Goal: Information Seeking & Learning: Compare options

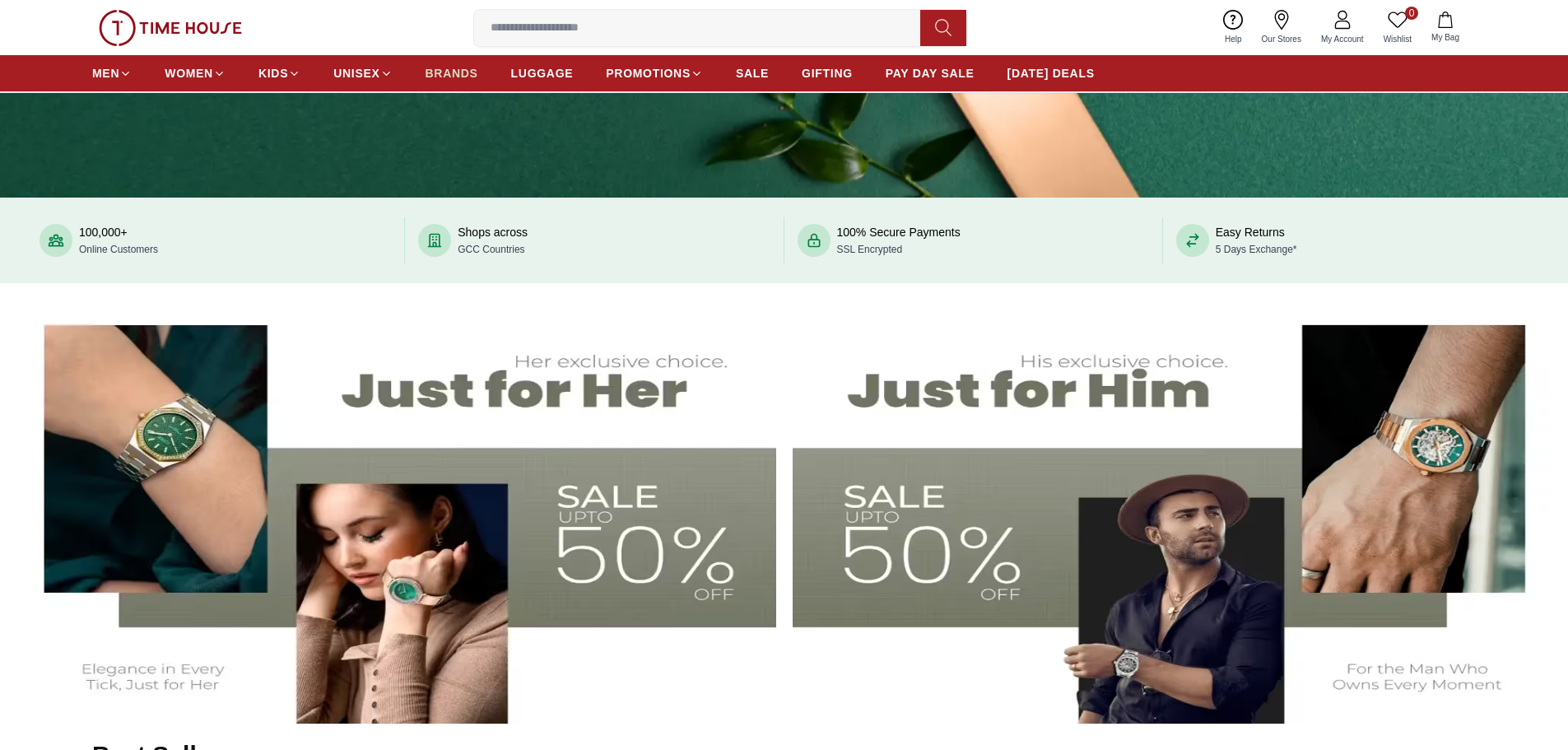
click at [455, 77] on span "BRANDS" at bounding box center [452, 73] width 53 height 17
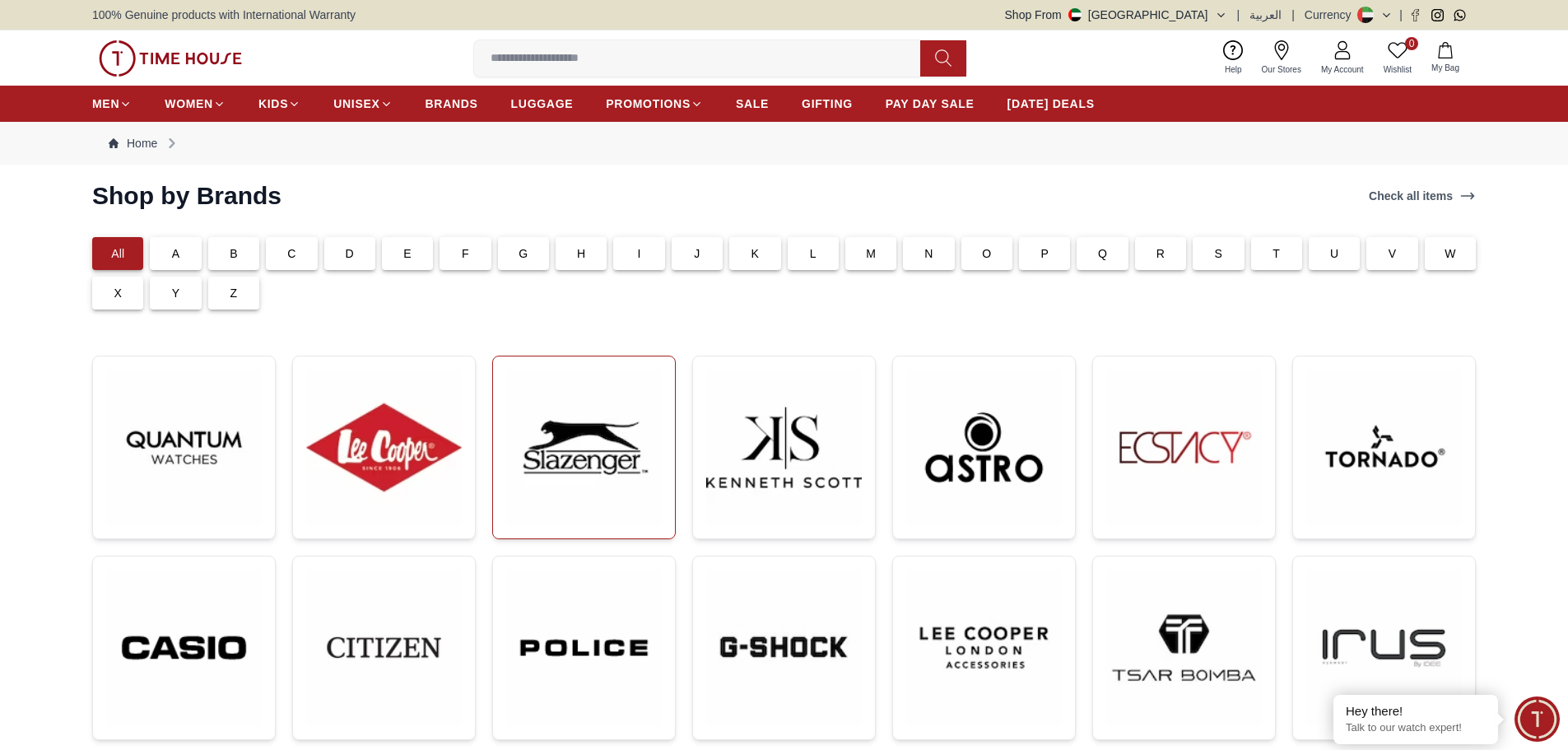
click at [627, 469] on img at bounding box center [584, 448] width 156 height 156
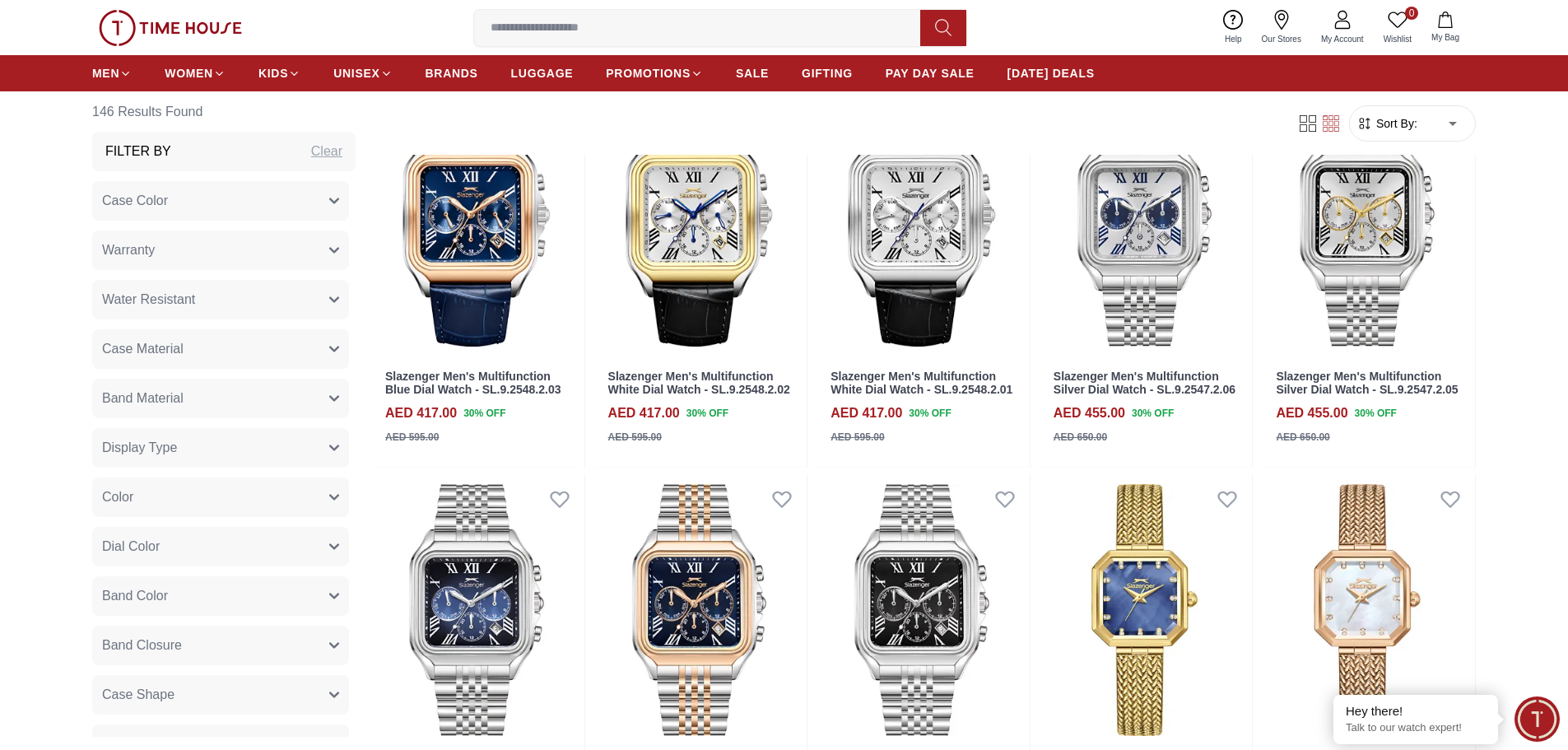
scroll to position [1647, 0]
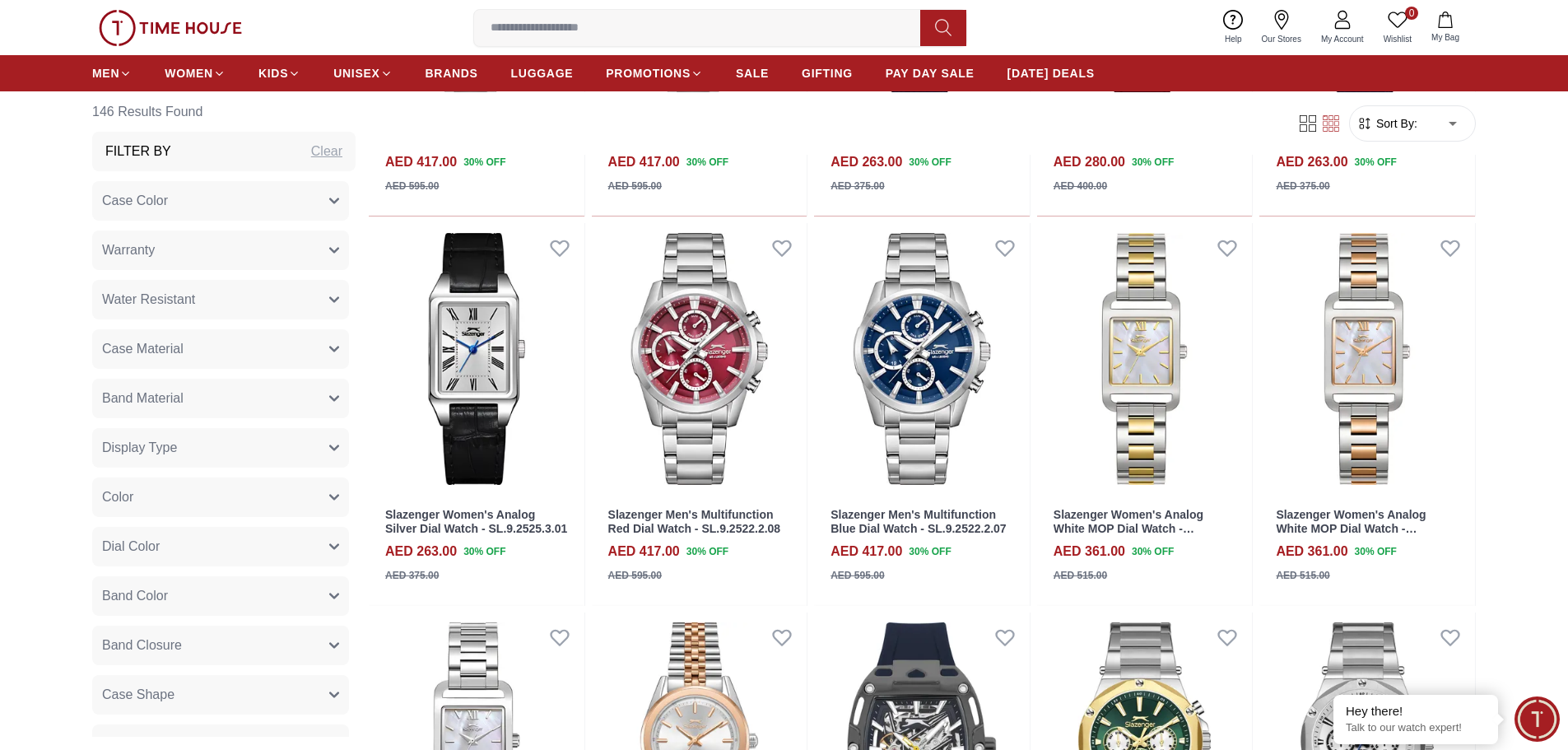
scroll to position [3375, 0]
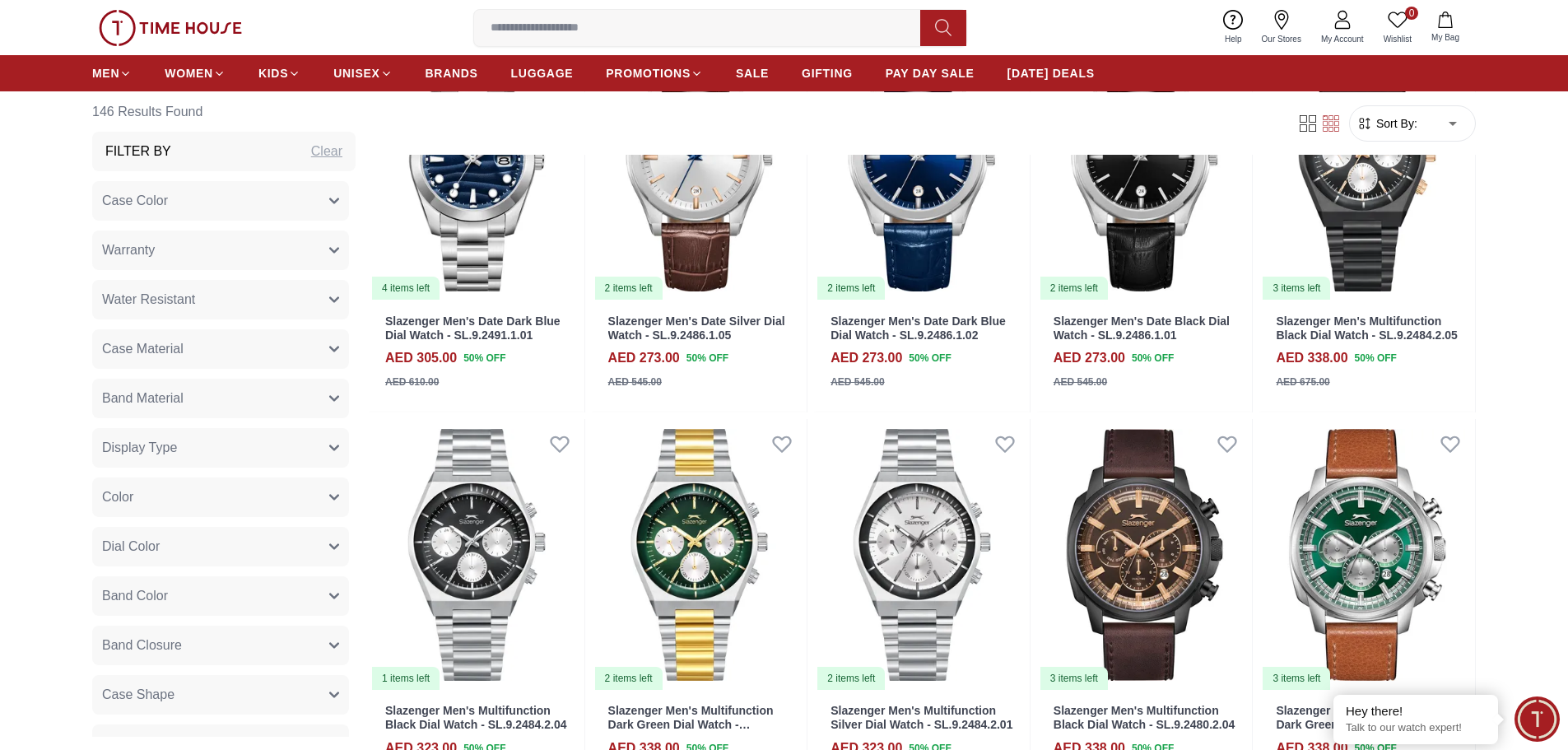
scroll to position [4610, 0]
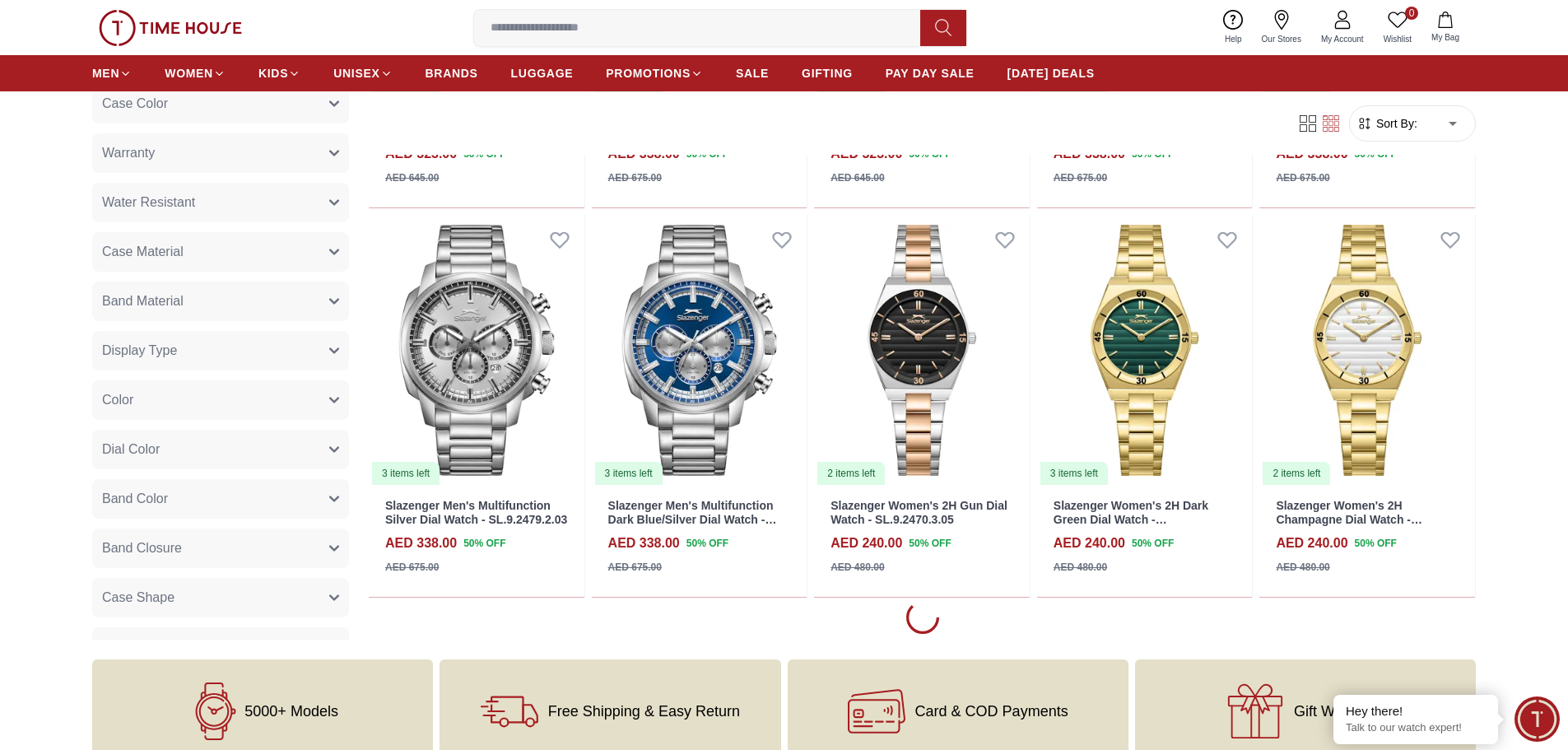
scroll to position [5022, 0]
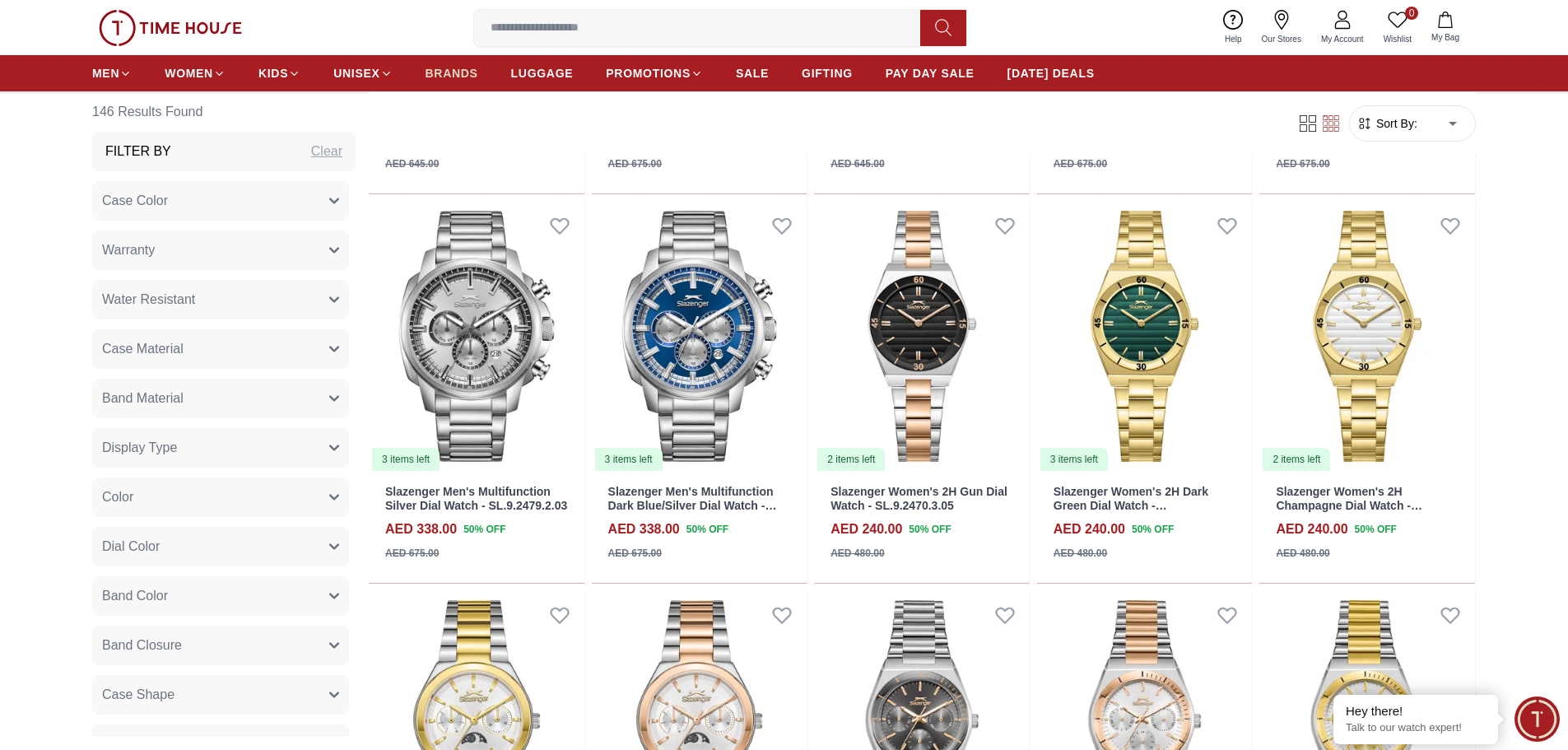
click at [445, 70] on span "BRANDS" at bounding box center [452, 73] width 53 height 17
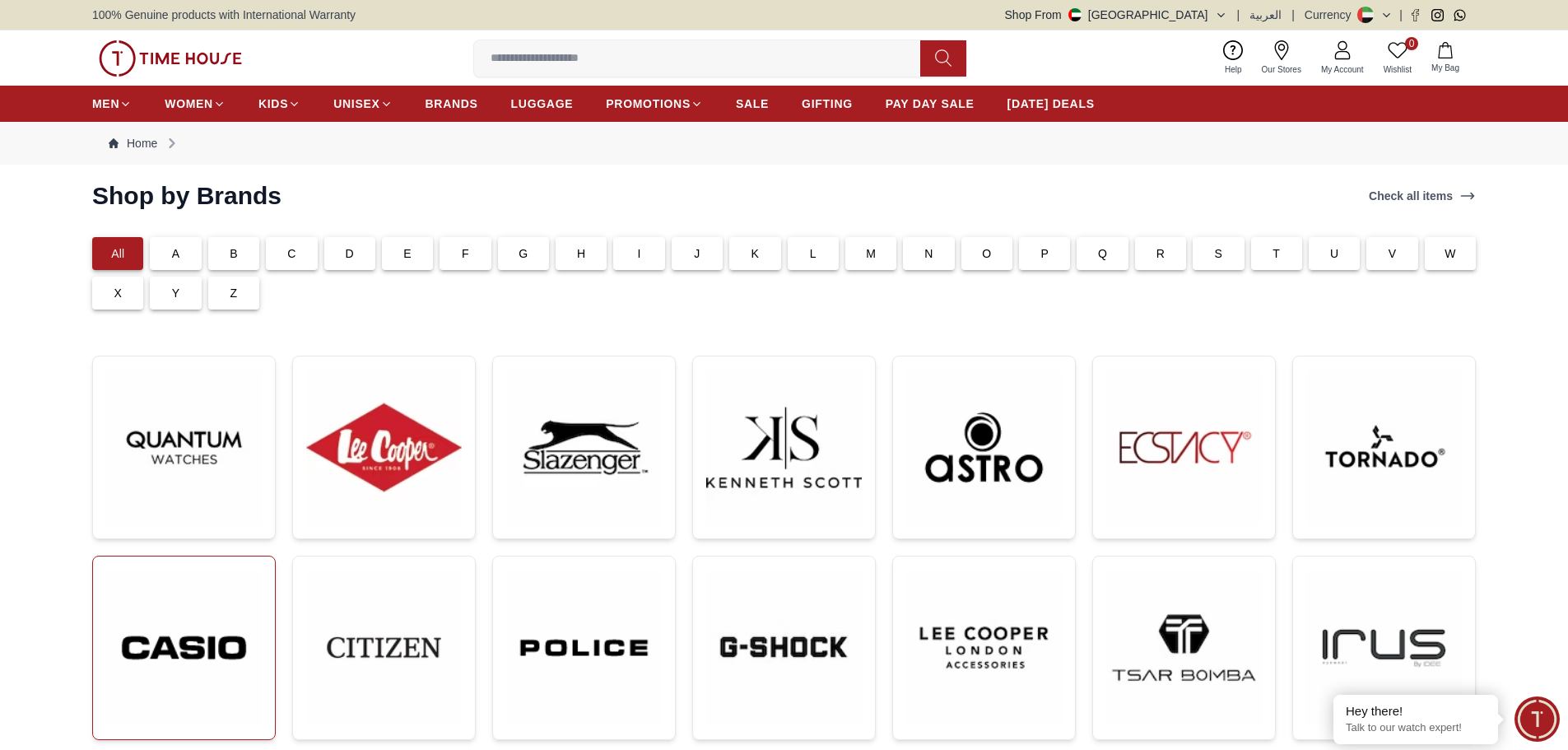
click at [207, 580] on img at bounding box center [184, 648] width 156 height 156
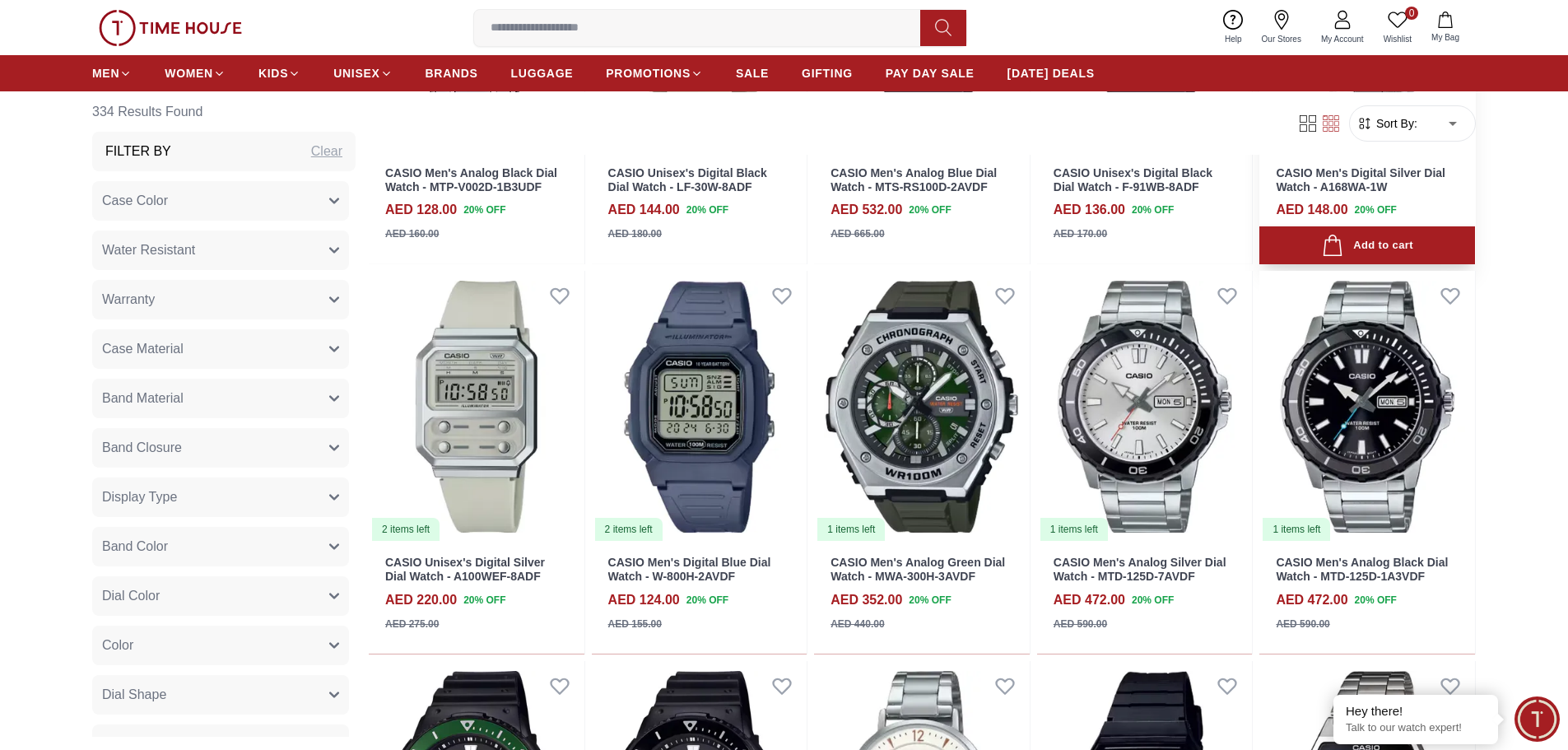
scroll to position [1647, 0]
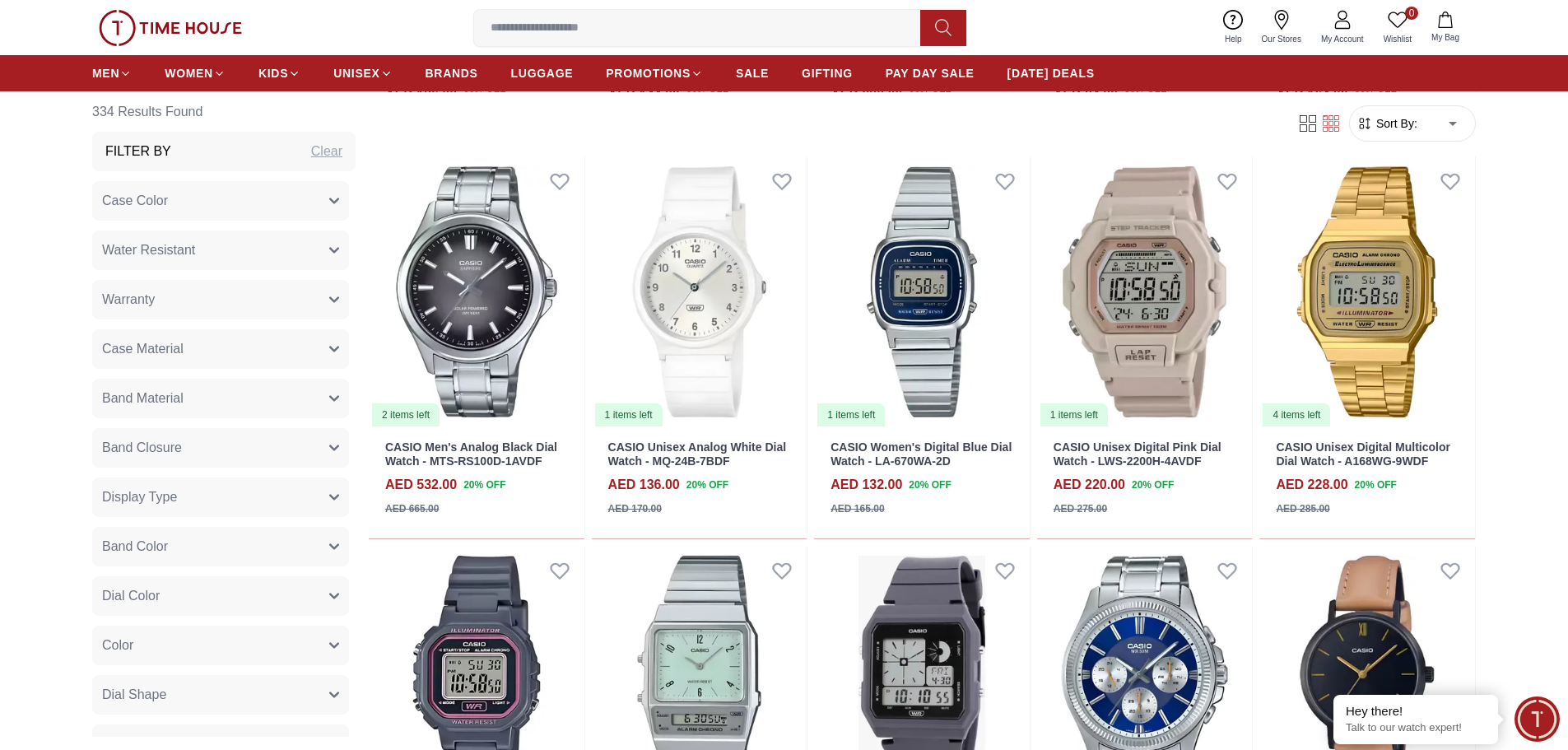
scroll to position [3539, 0]
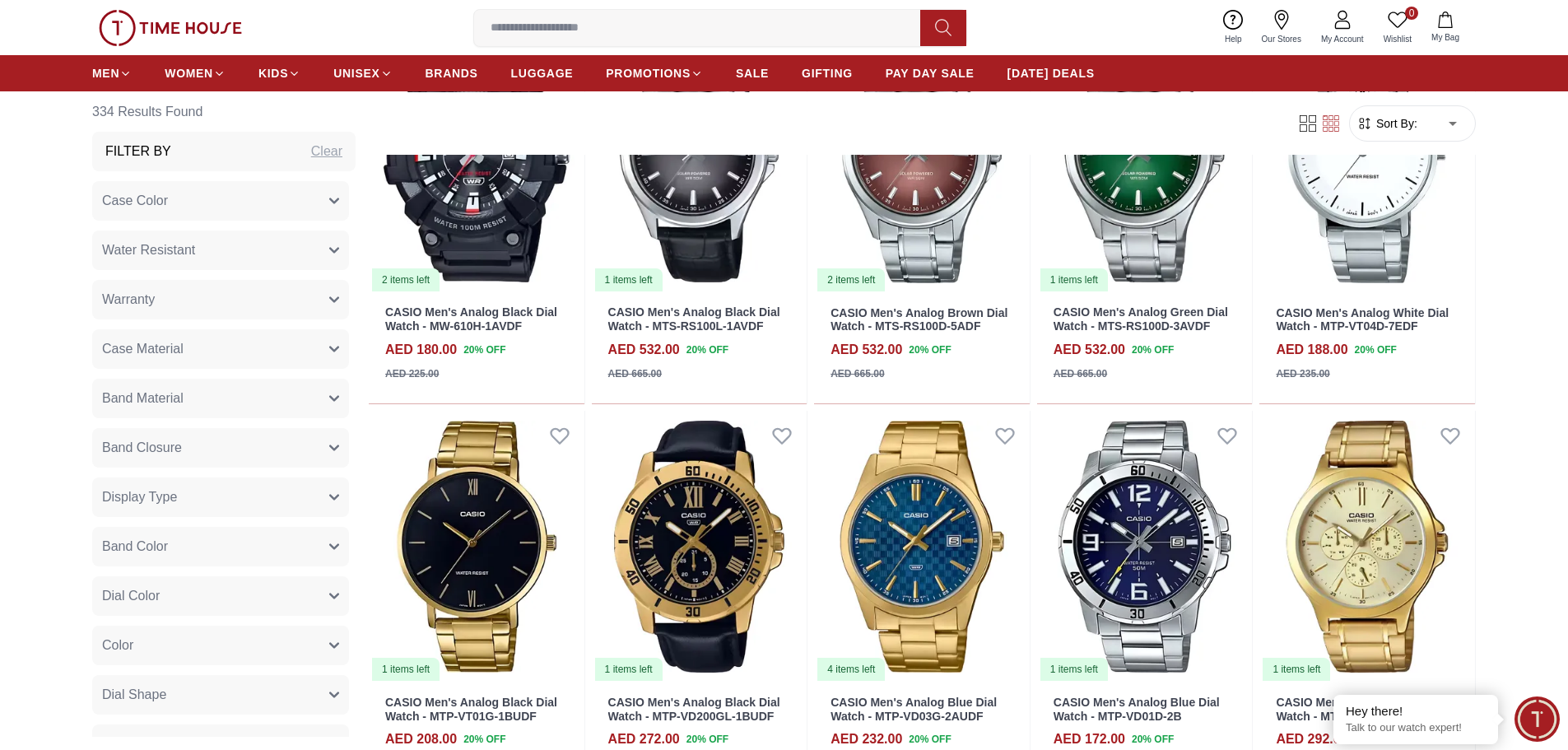
scroll to position [6339, 0]
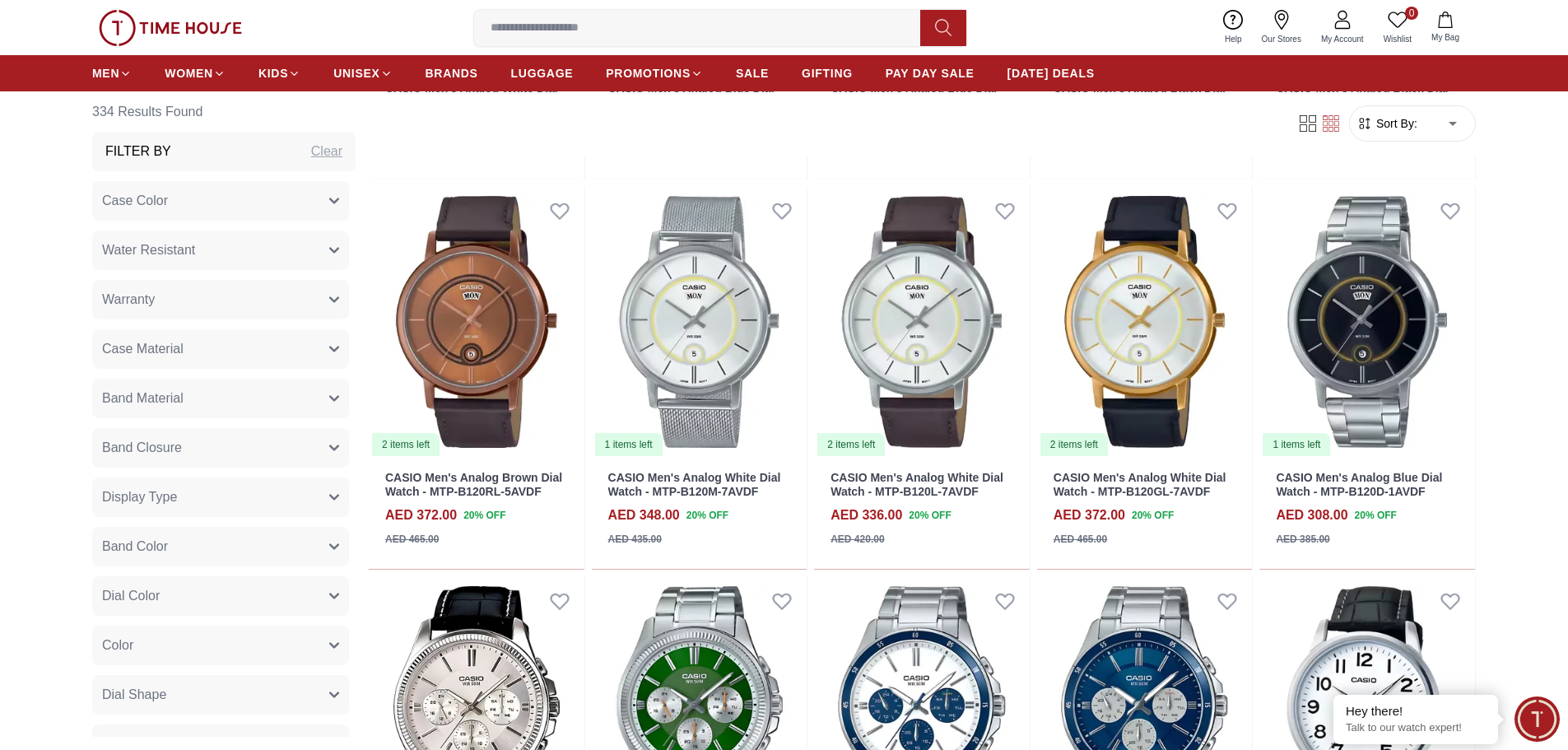
scroll to position [8067, 0]
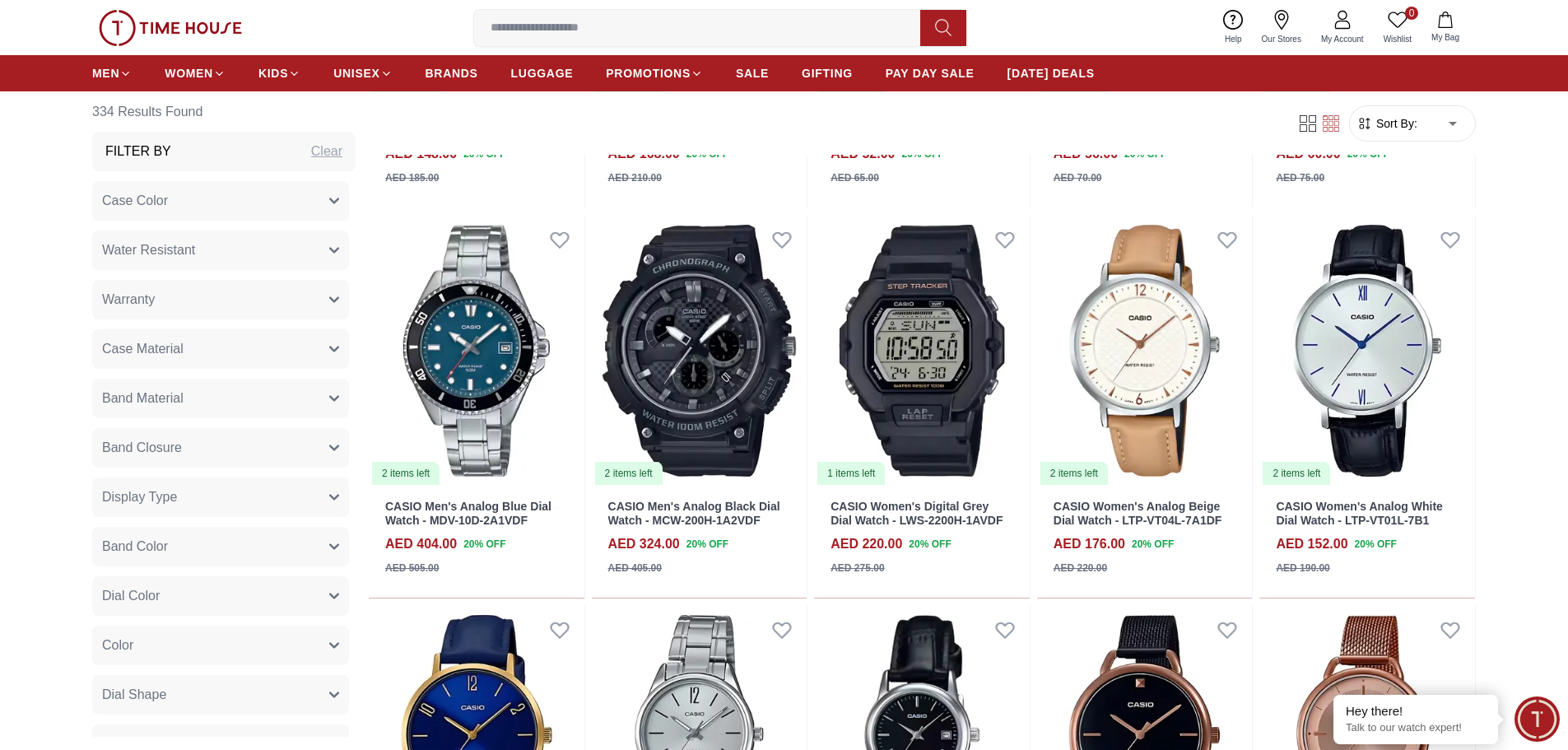
scroll to position [9302, 0]
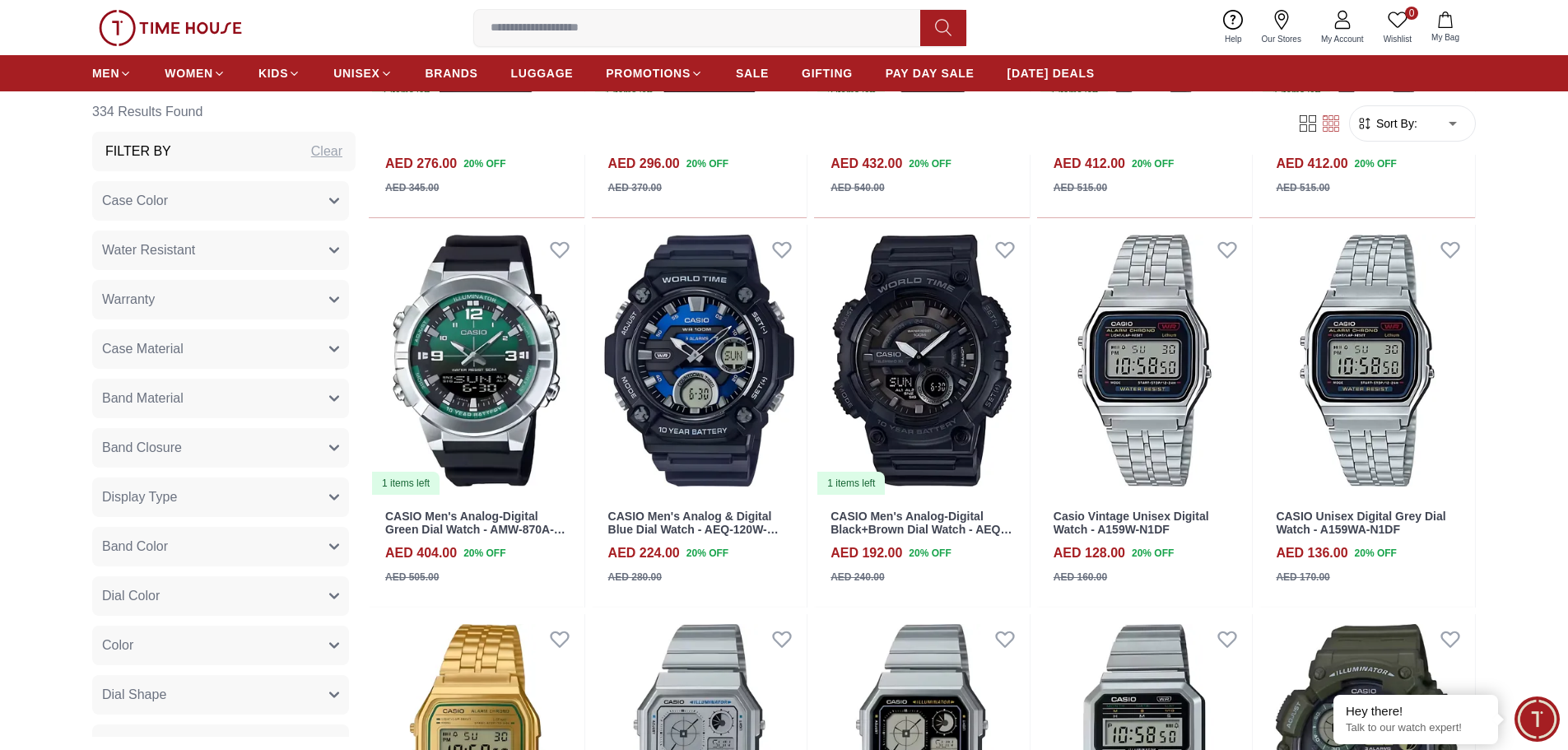
scroll to position [11113, 0]
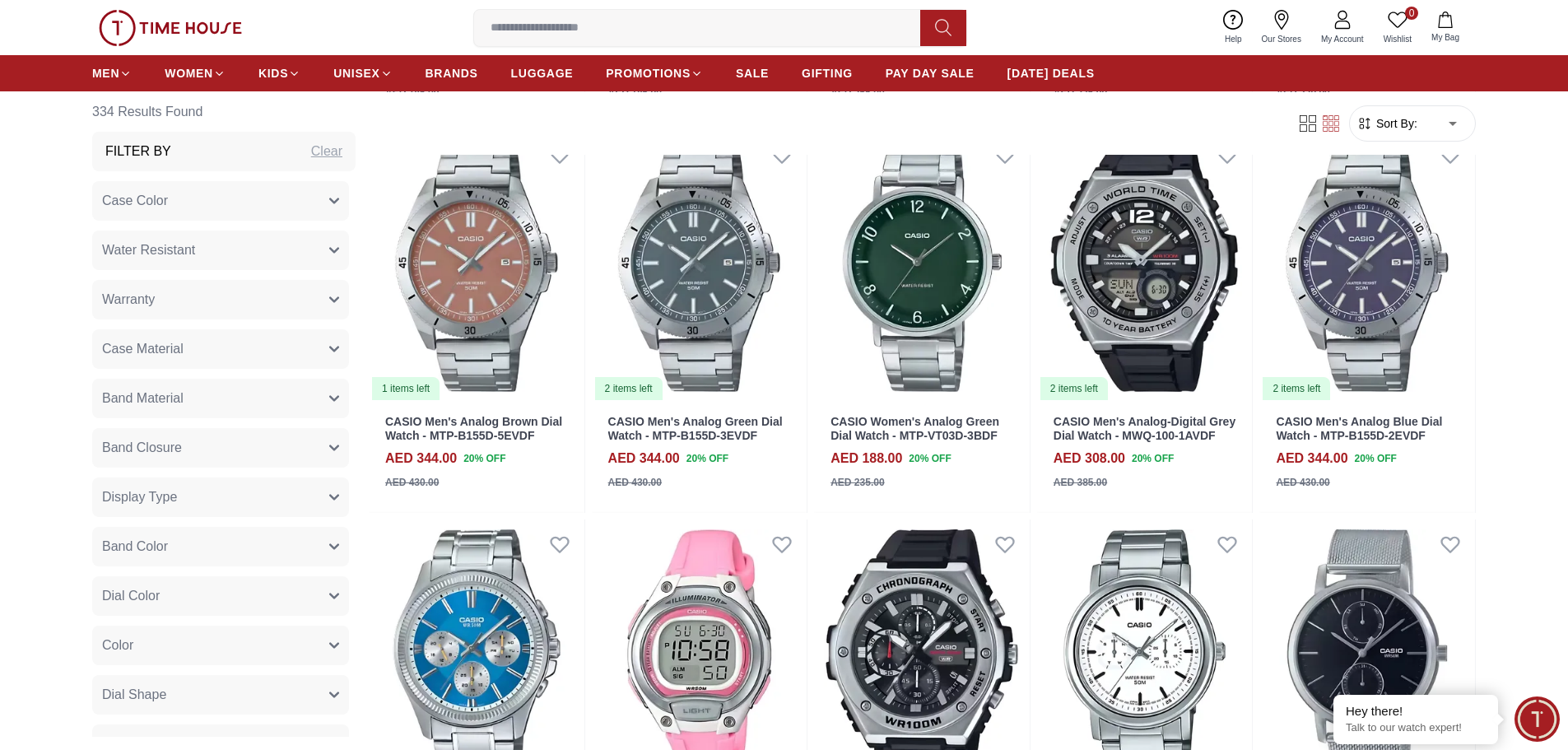
scroll to position [12842, 0]
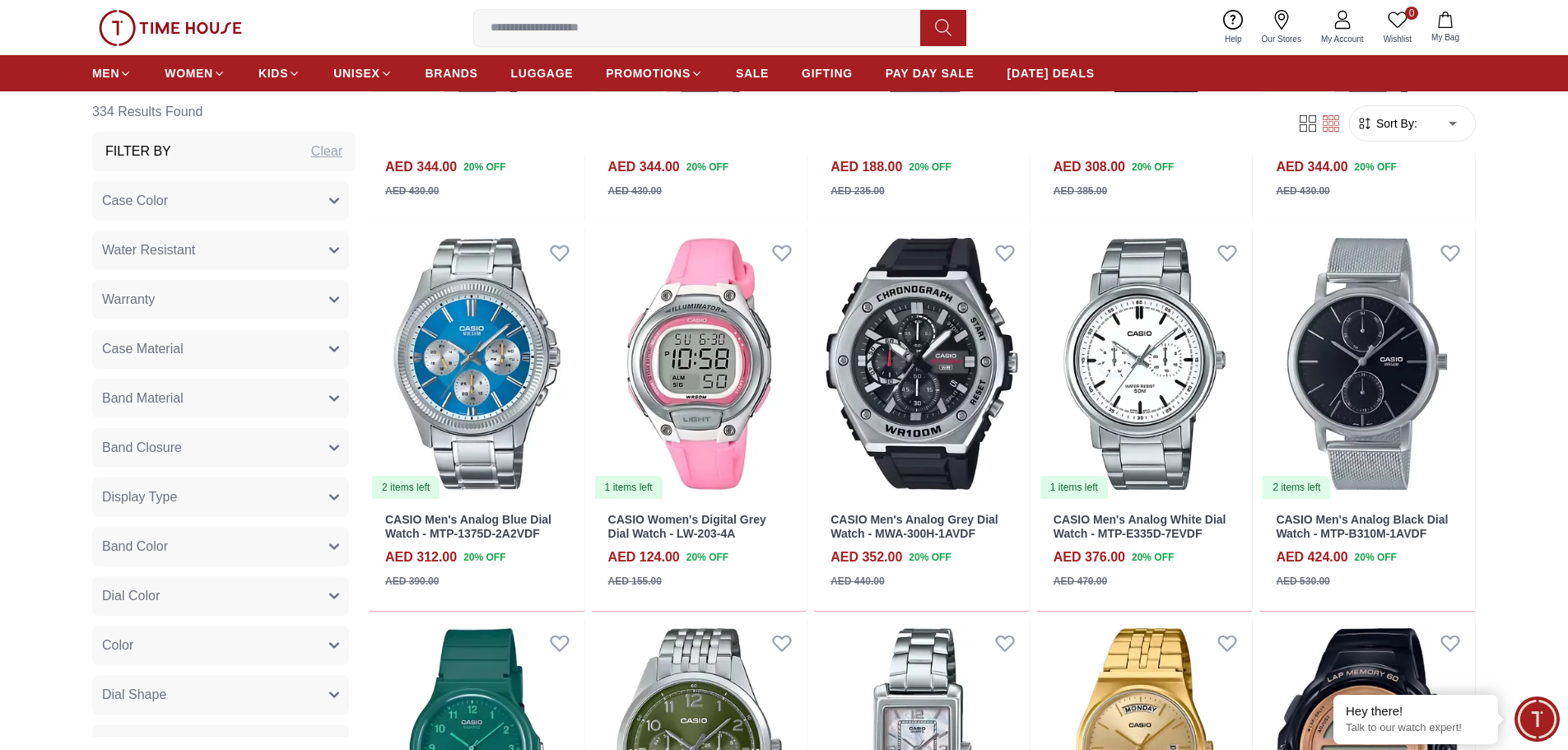
scroll to position [13253, 0]
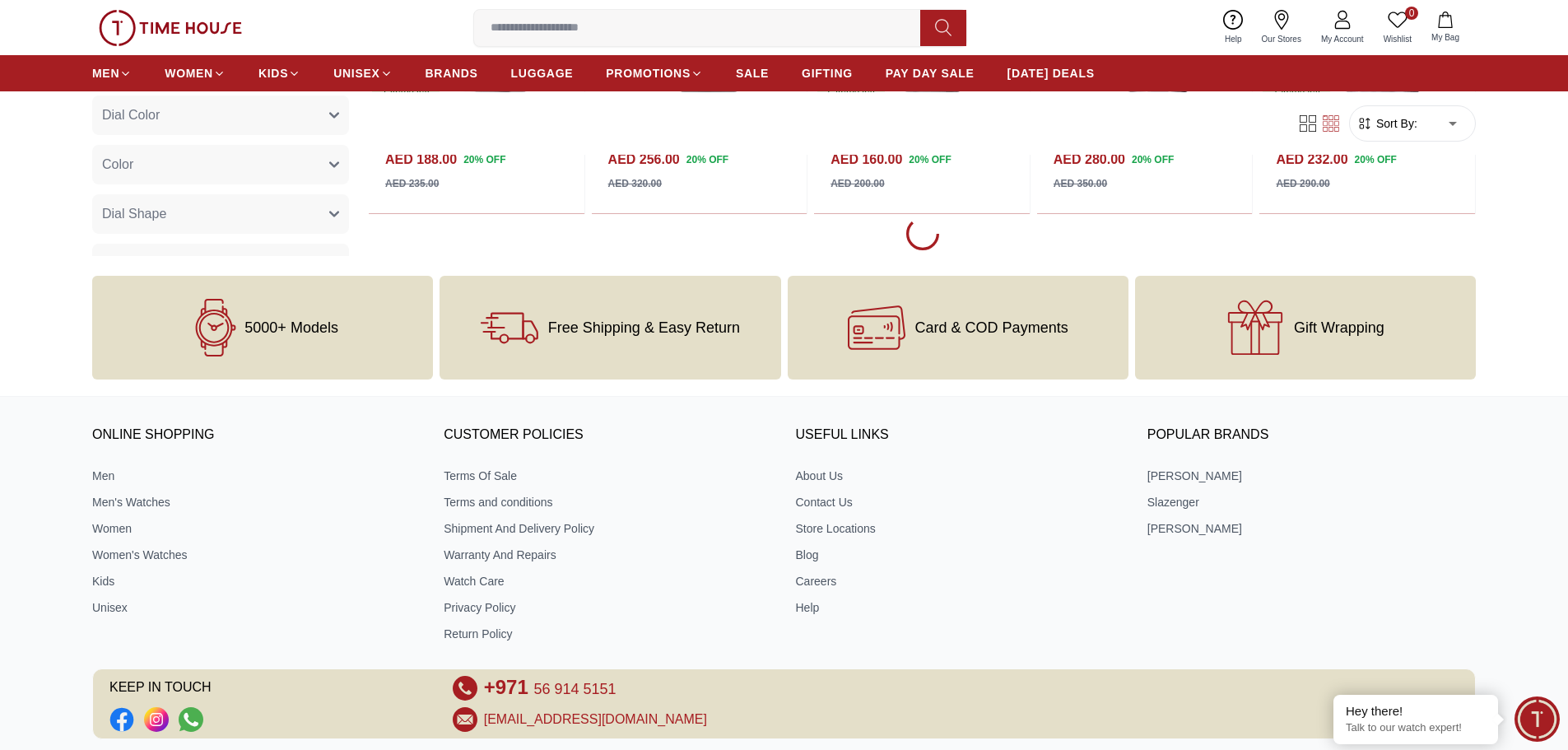
scroll to position [14817, 0]
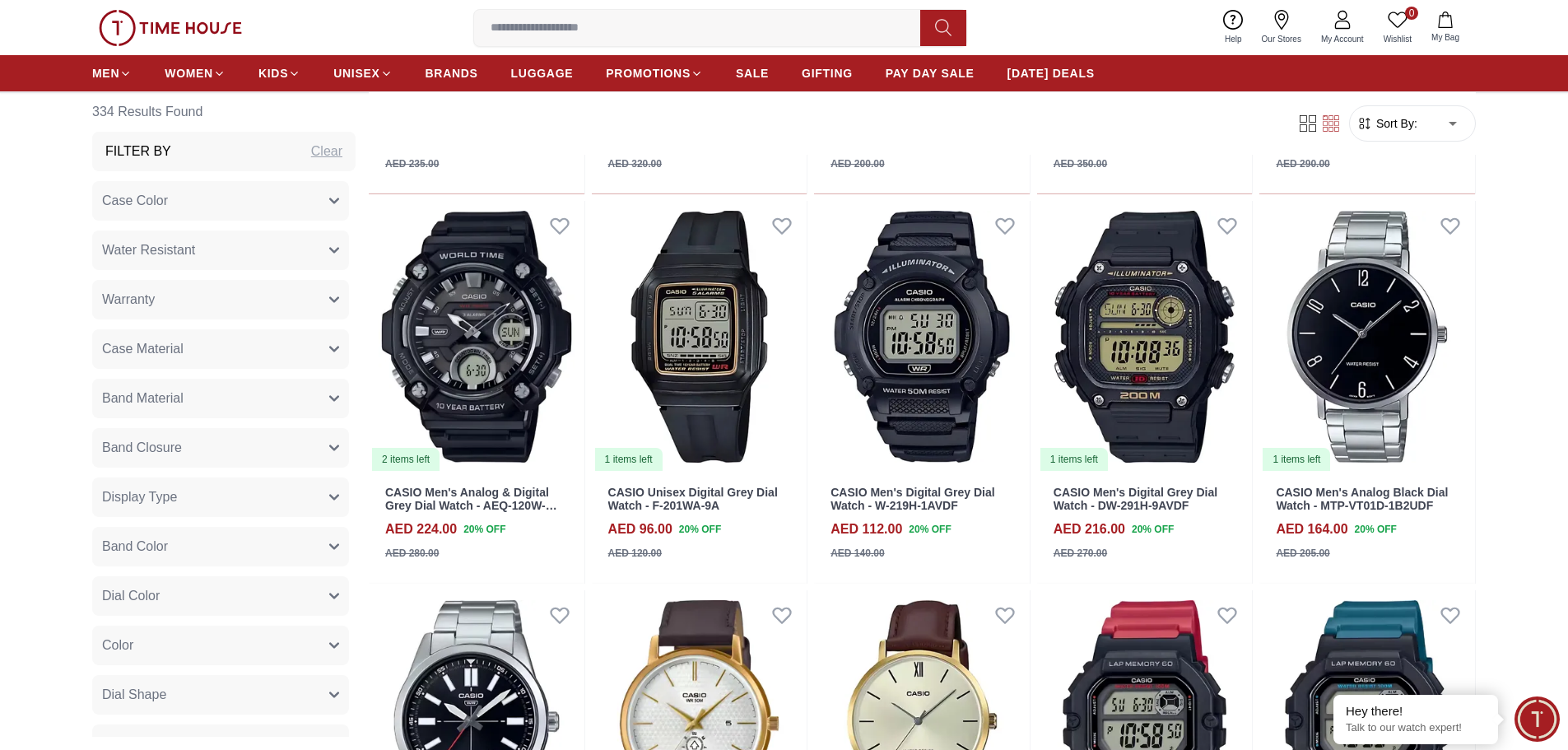
drag, startPoint x: 930, startPoint y: 75, endPoint x: 928, endPoint y: 100, distance: 25.1
click at [930, 75] on span "PAY DAY SALE" at bounding box center [930, 73] width 89 height 17
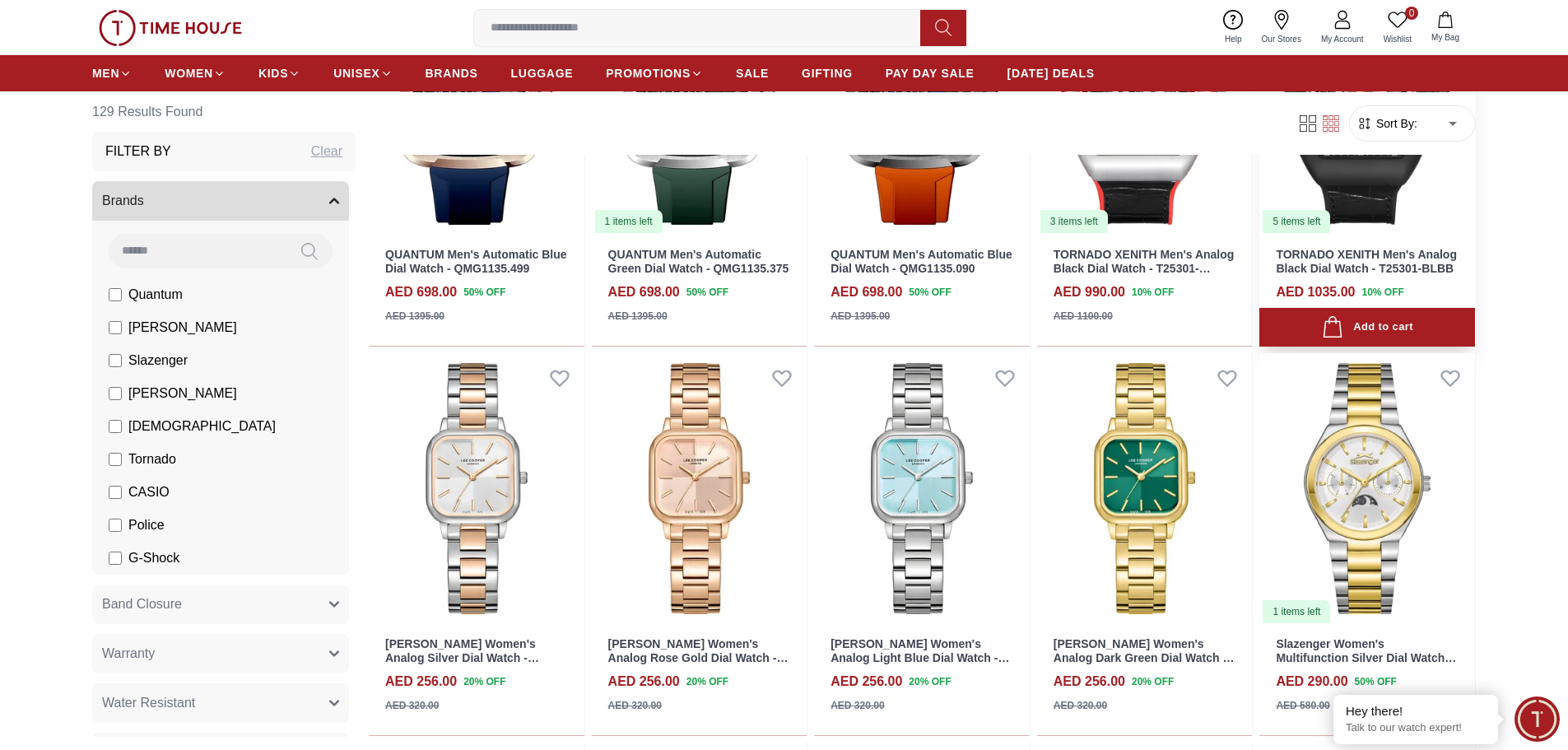
scroll to position [1070, 0]
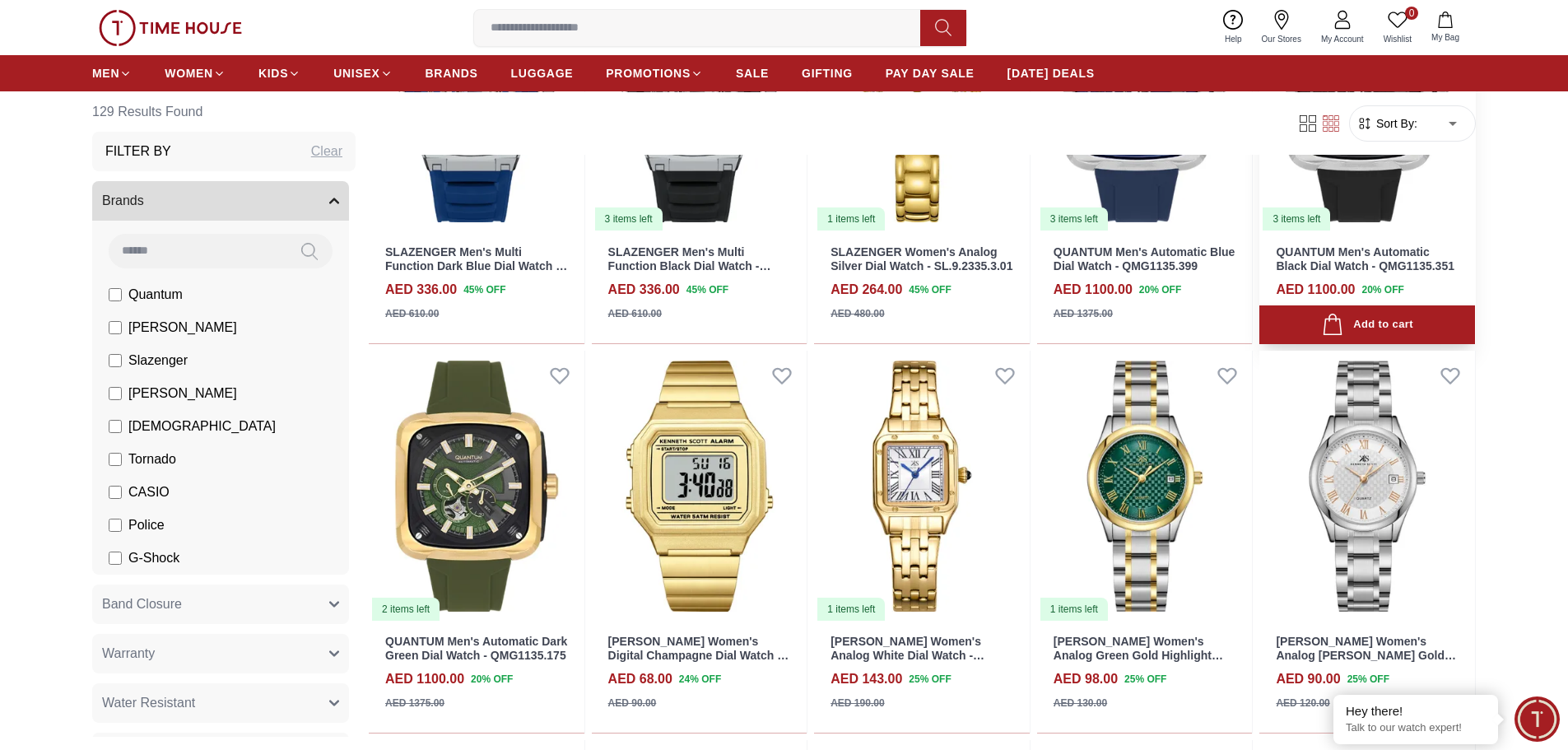
scroll to position [2305, 0]
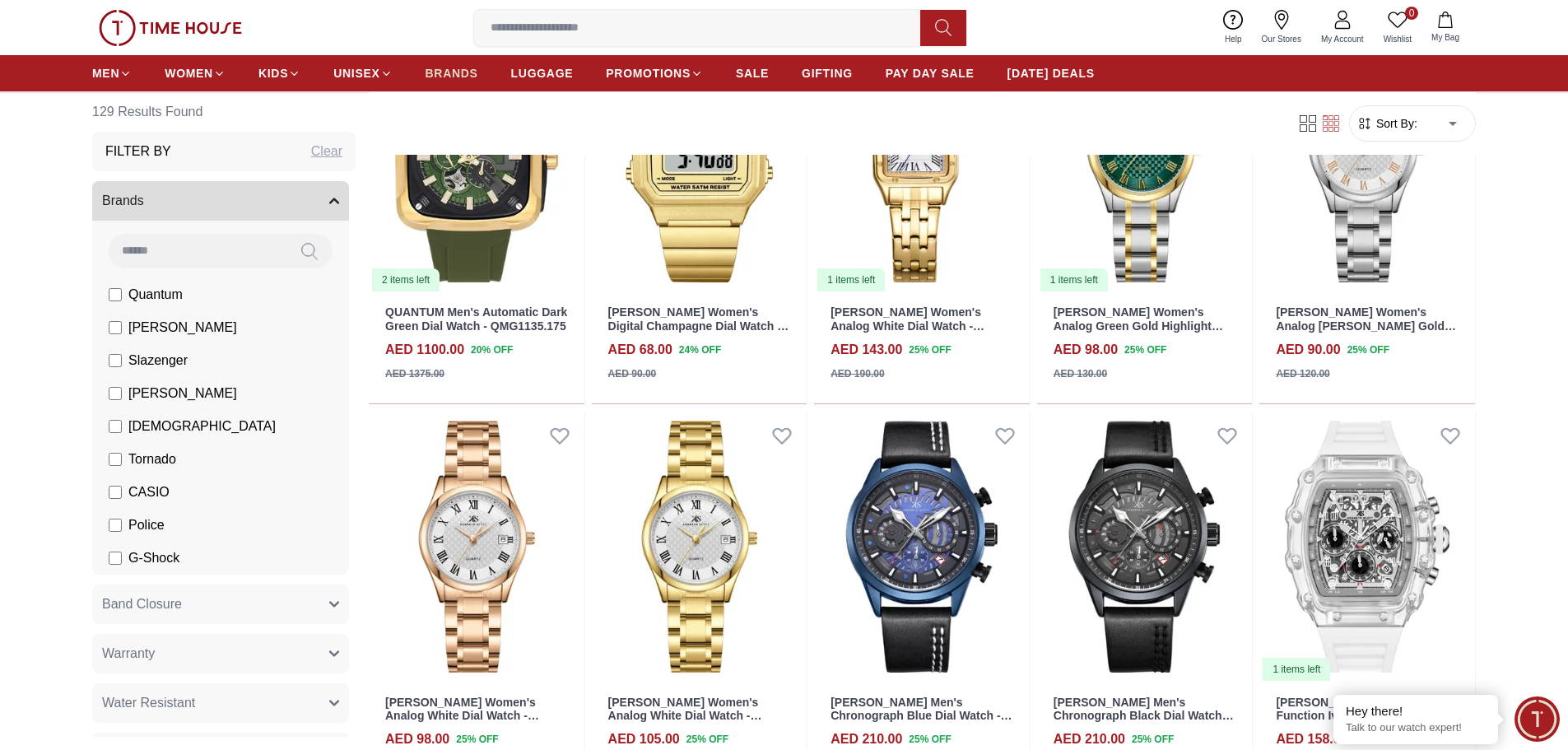
click at [453, 77] on span "BRANDS" at bounding box center [452, 73] width 53 height 17
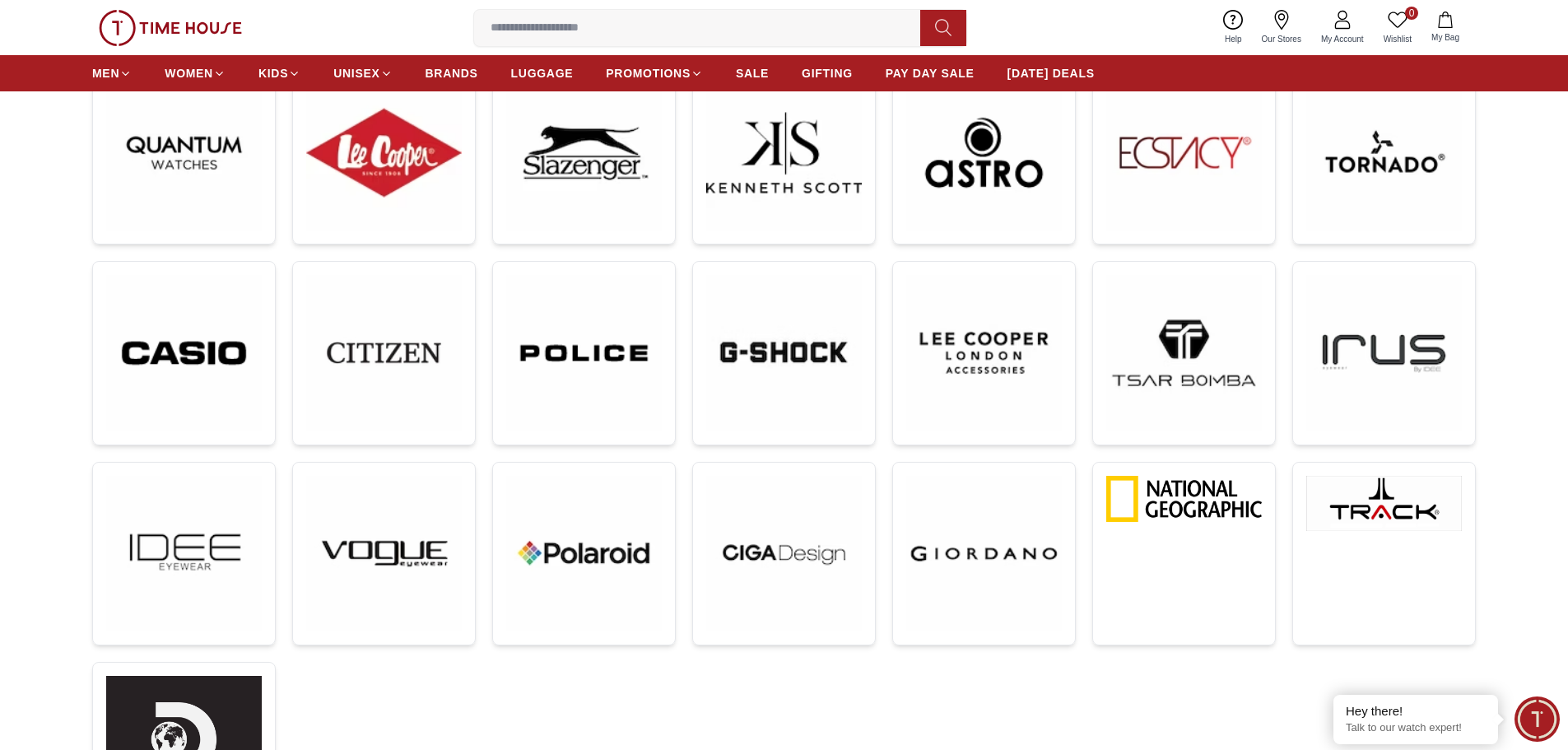
scroll to position [411, 0]
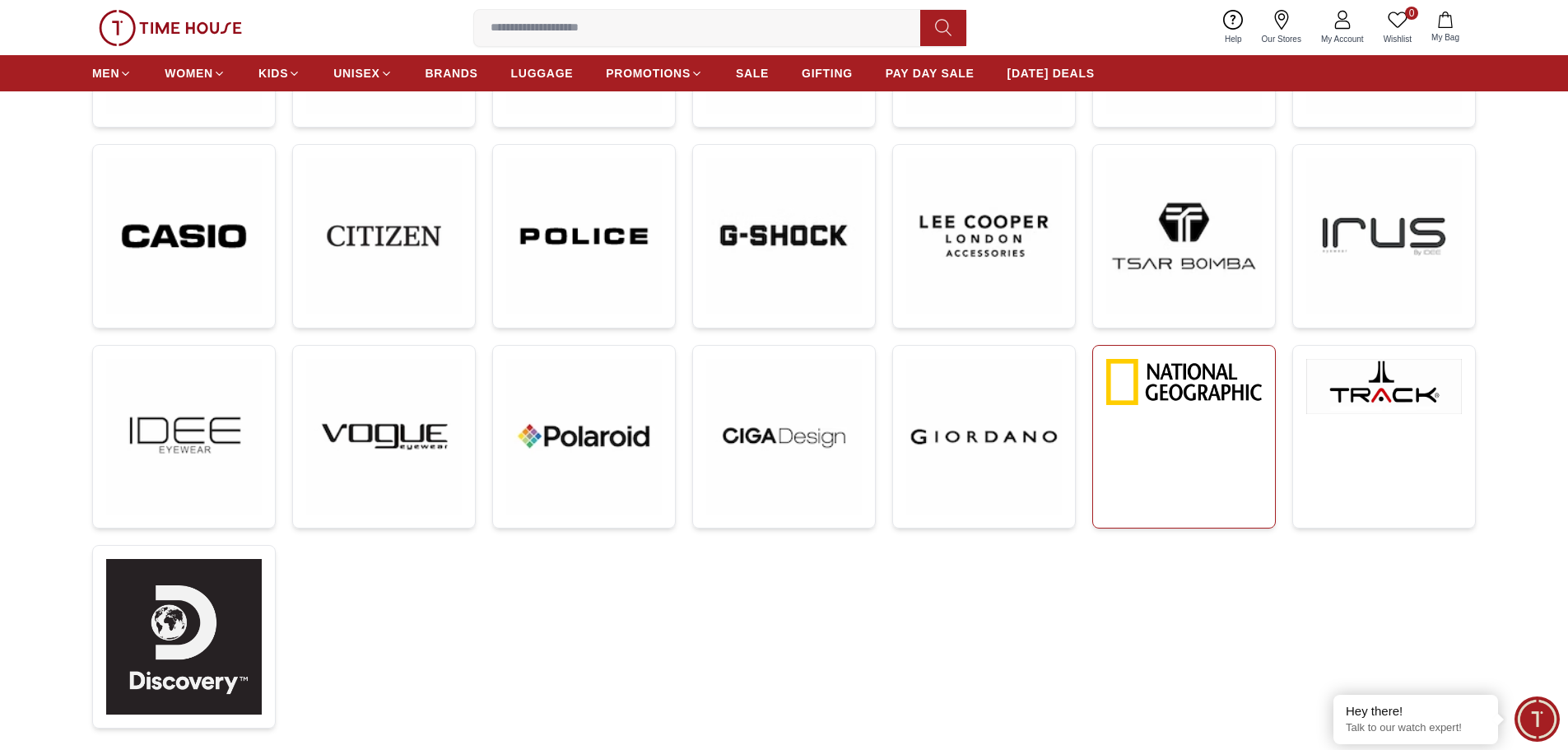
click at [1193, 502] on link at bounding box center [1184, 436] width 184 height 184
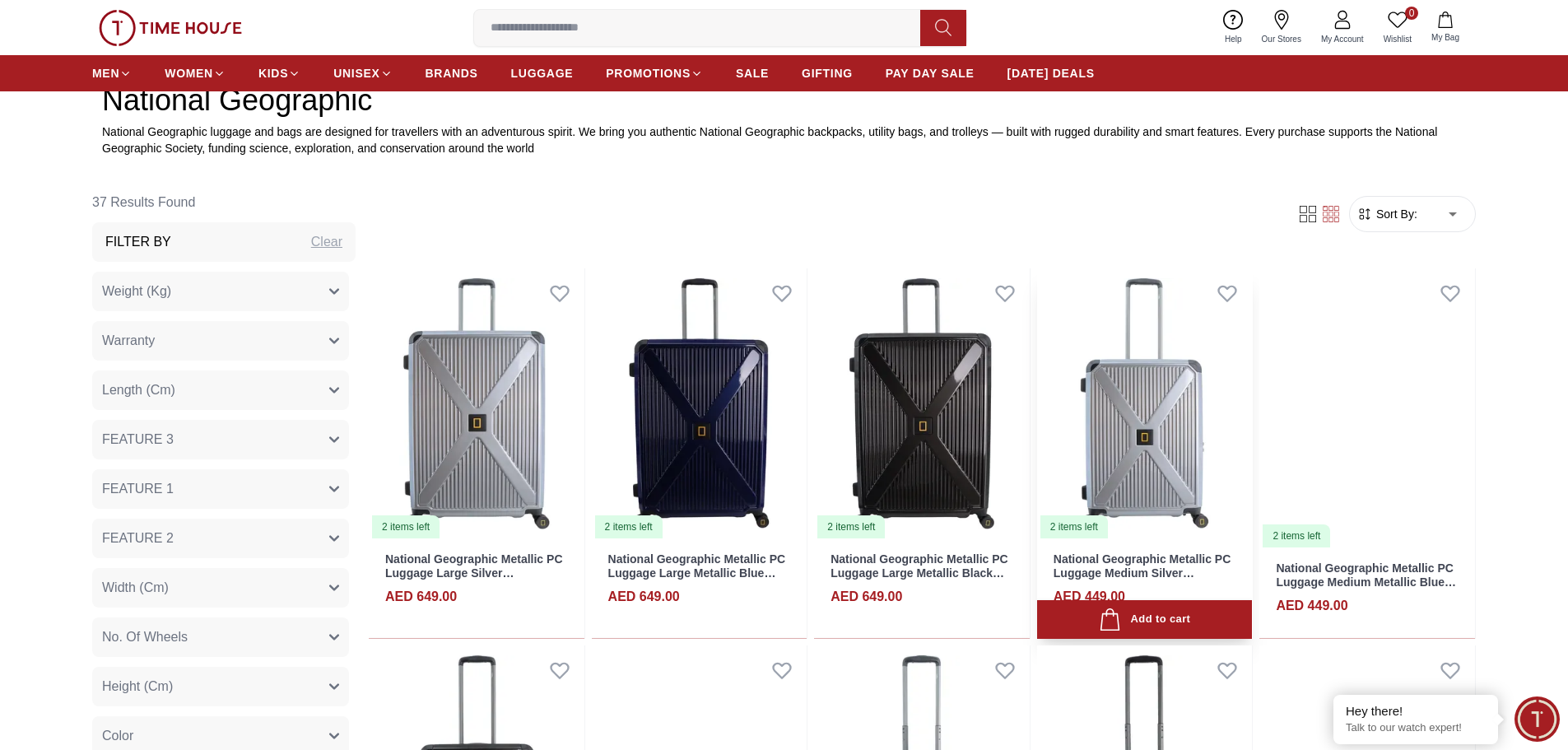
scroll to position [1317, 0]
